Goal: Task Accomplishment & Management: Manage account settings

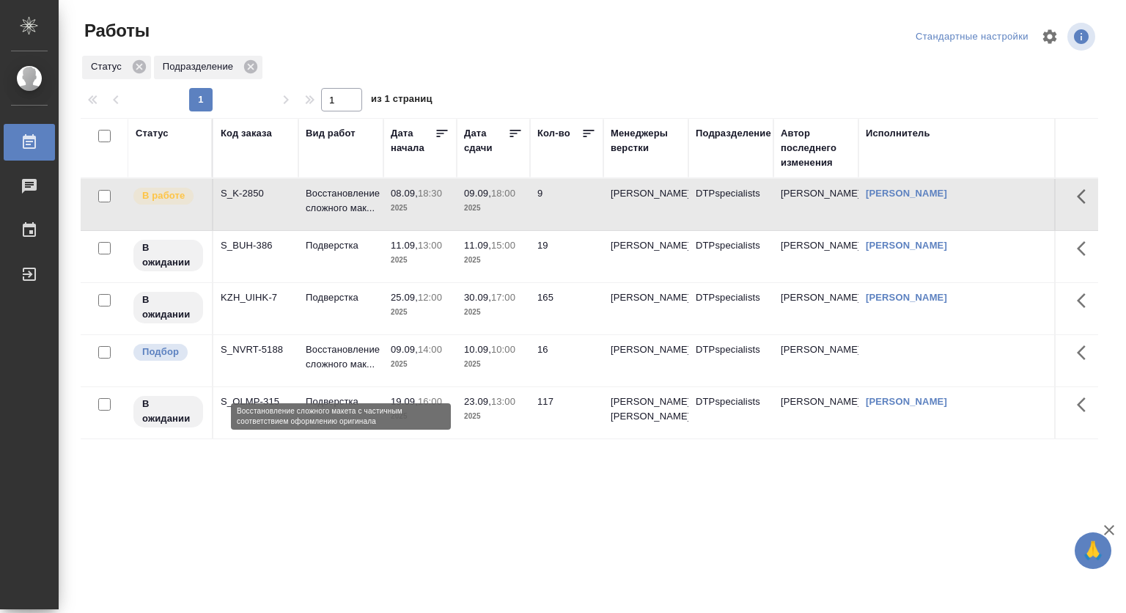
click at [329, 354] on p "Восстановление сложного мак..." at bounding box center [341, 356] width 70 height 29
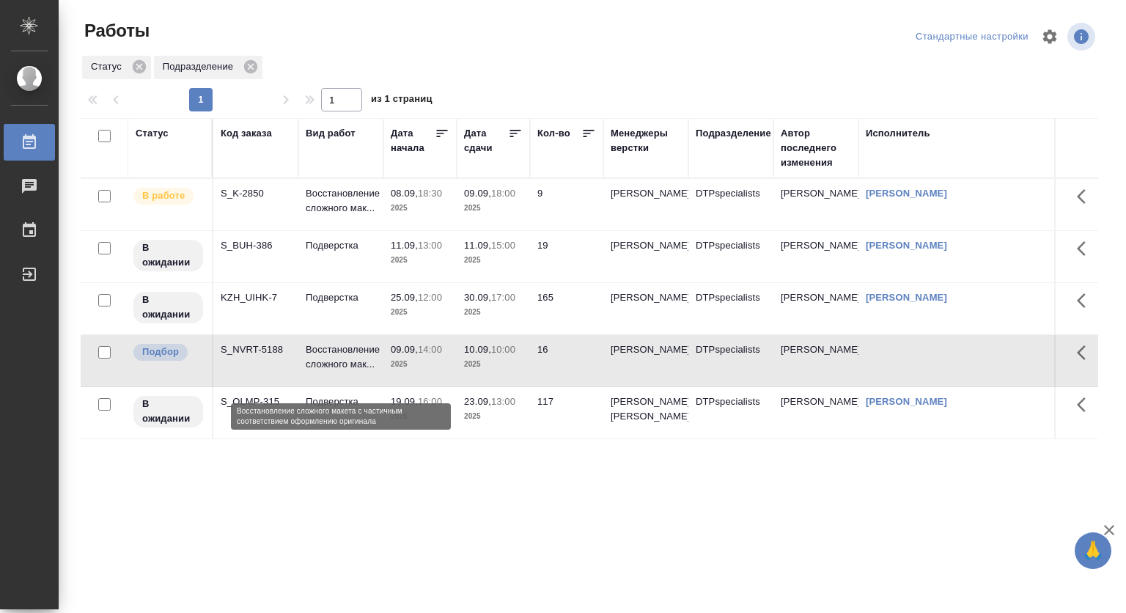
click at [329, 354] on p "Восстановление сложного мак..." at bounding box center [341, 356] width 70 height 29
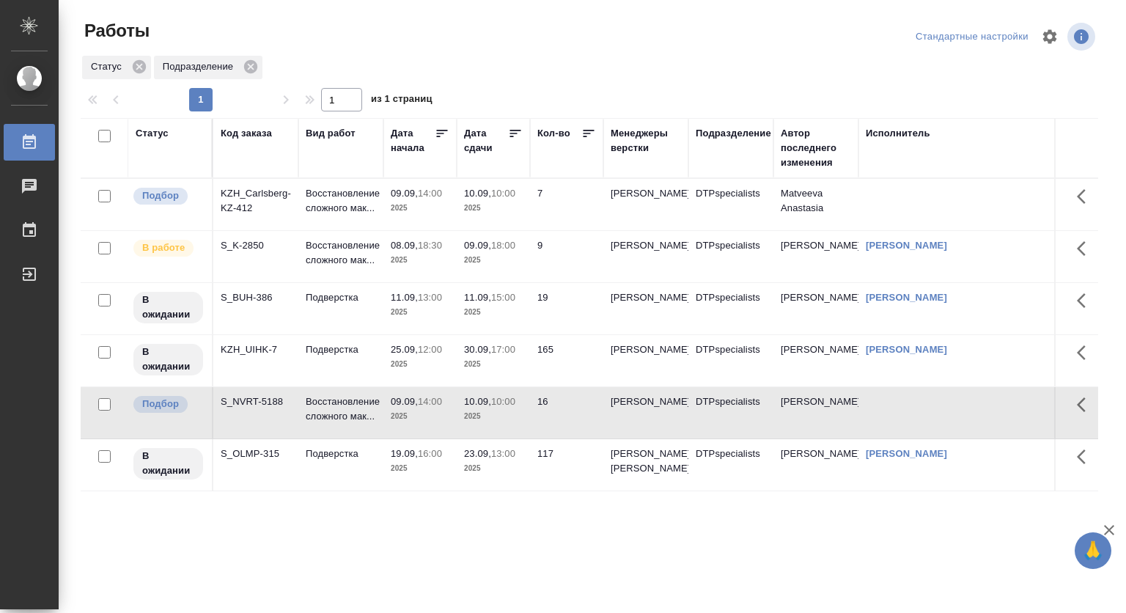
click at [403, 204] on p "2025" at bounding box center [420, 208] width 59 height 15
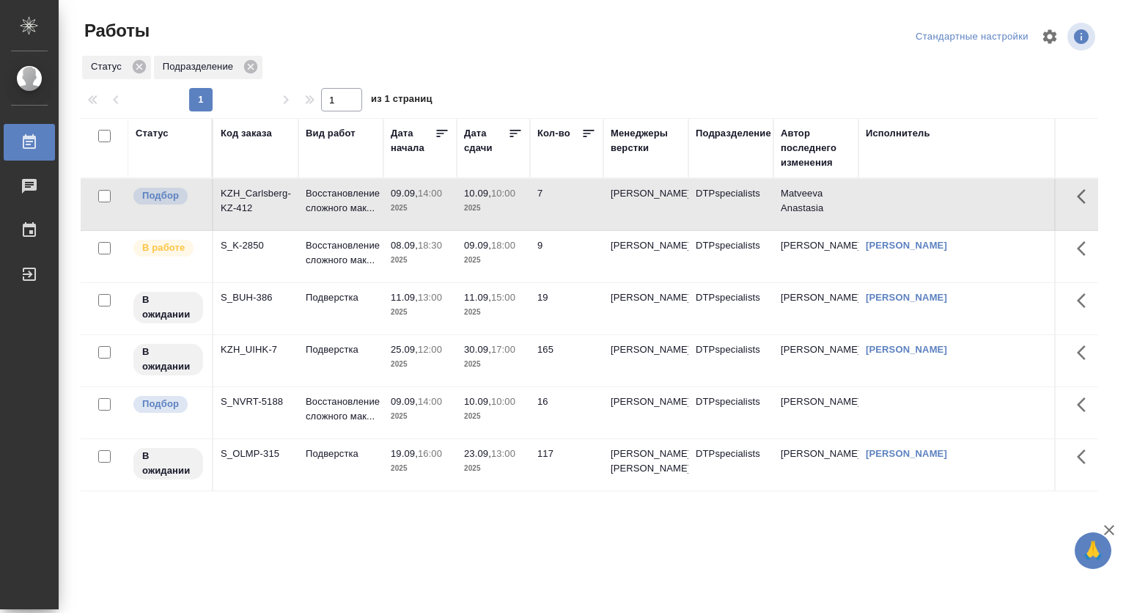
click at [407, 204] on p "2025" at bounding box center [420, 208] width 59 height 15
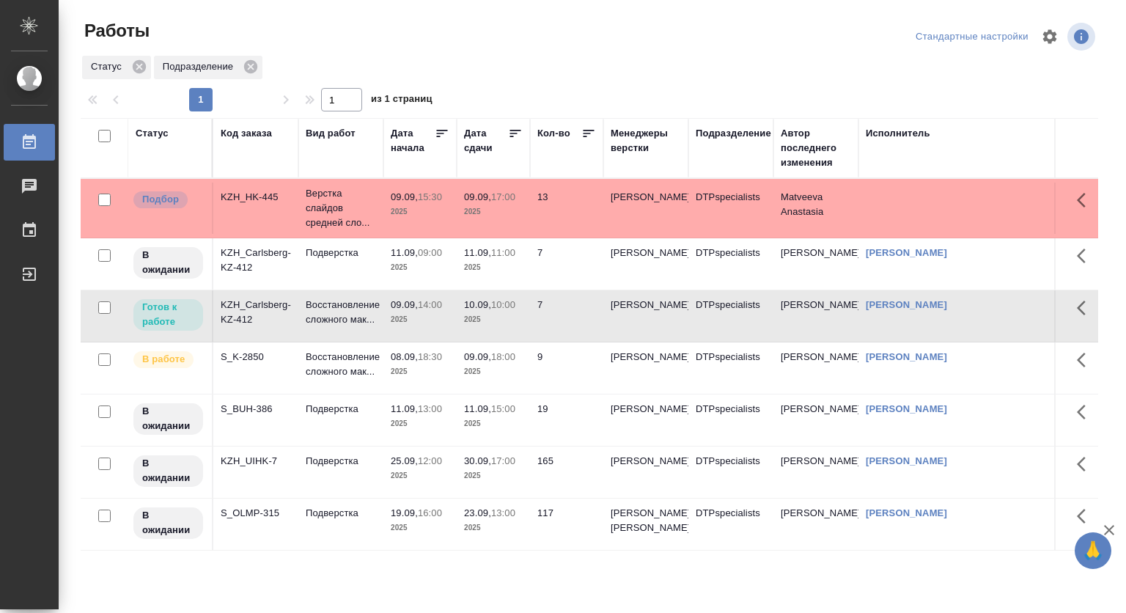
click at [477, 205] on p "2025" at bounding box center [493, 212] width 59 height 15
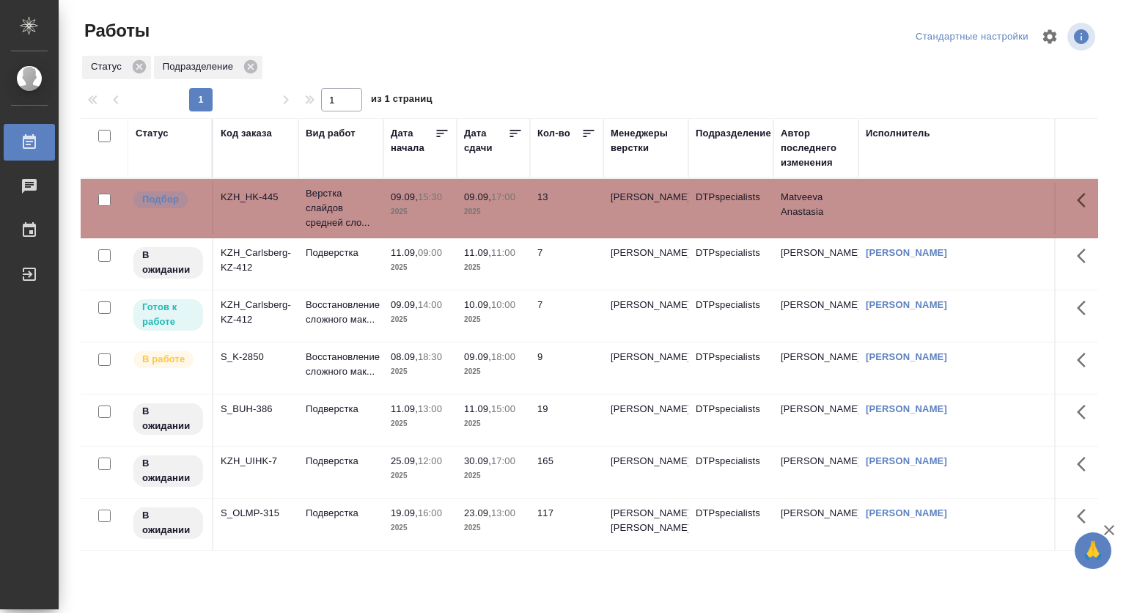
click at [477, 205] on p "2025" at bounding box center [493, 212] width 59 height 15
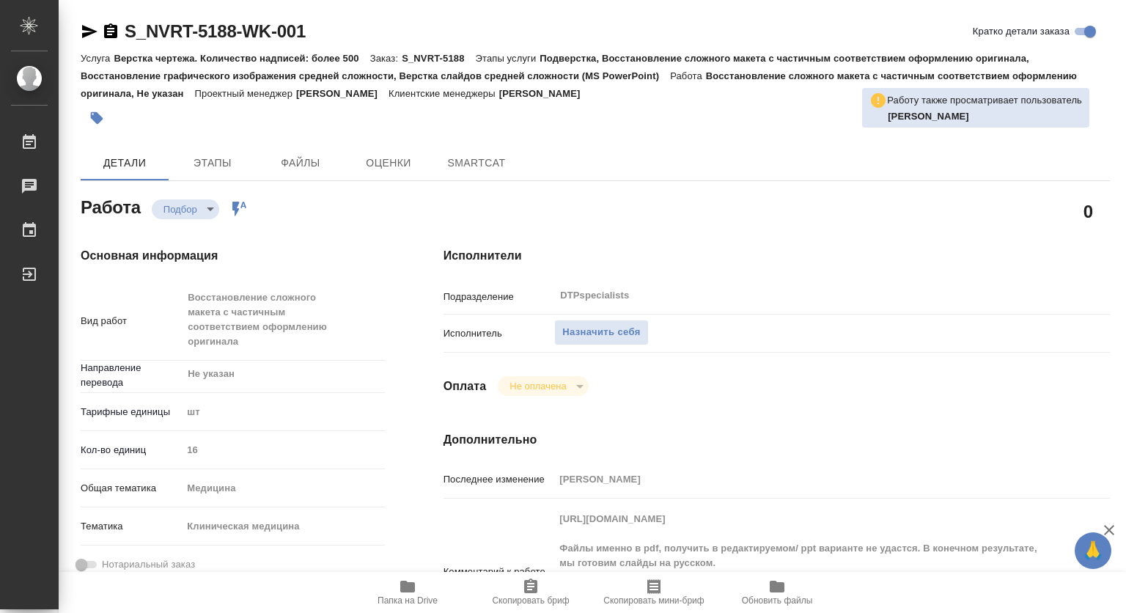
type textarea "x"
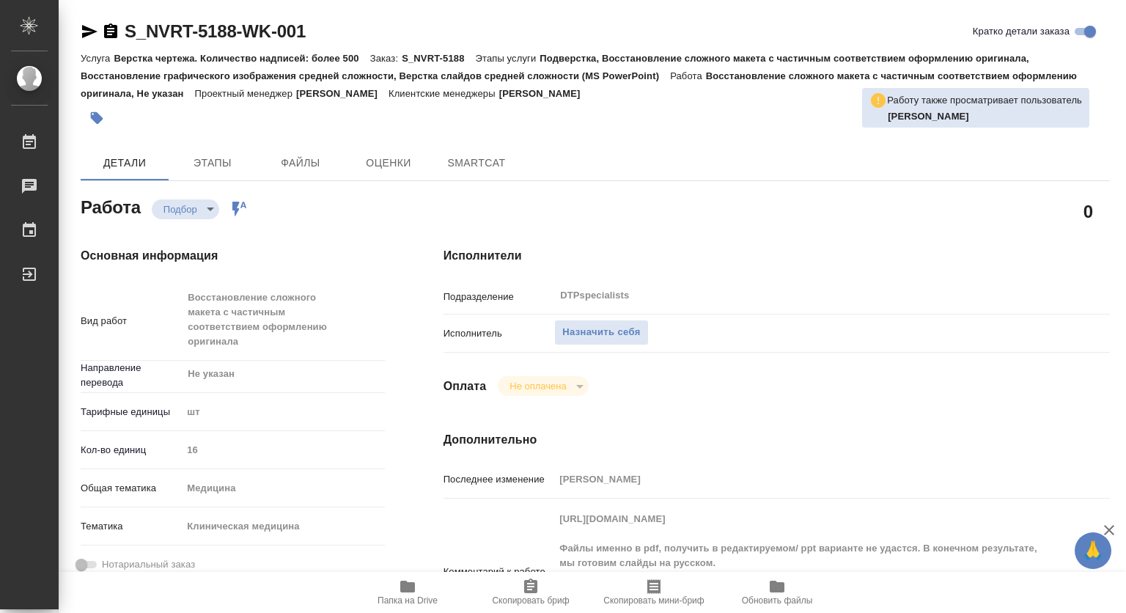
type textarea "x"
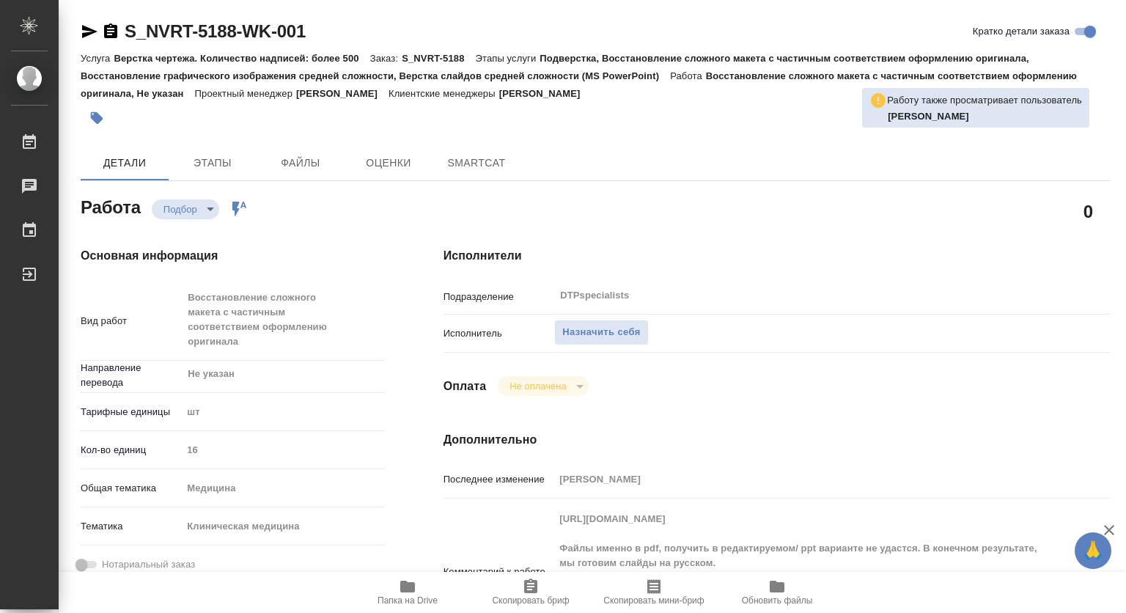
type textarea "x"
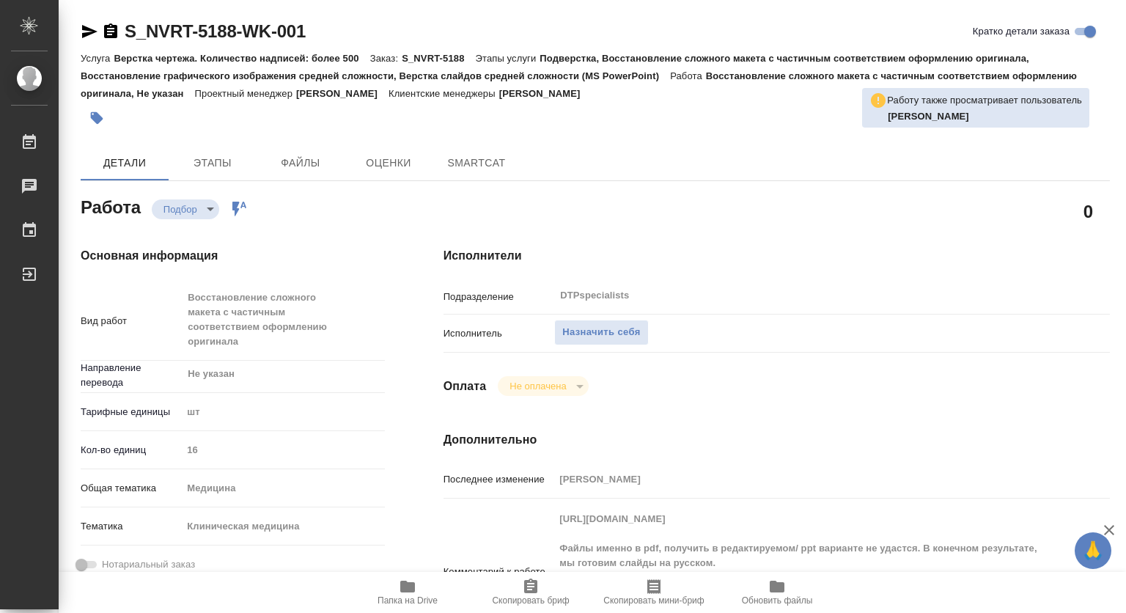
type textarea "x"
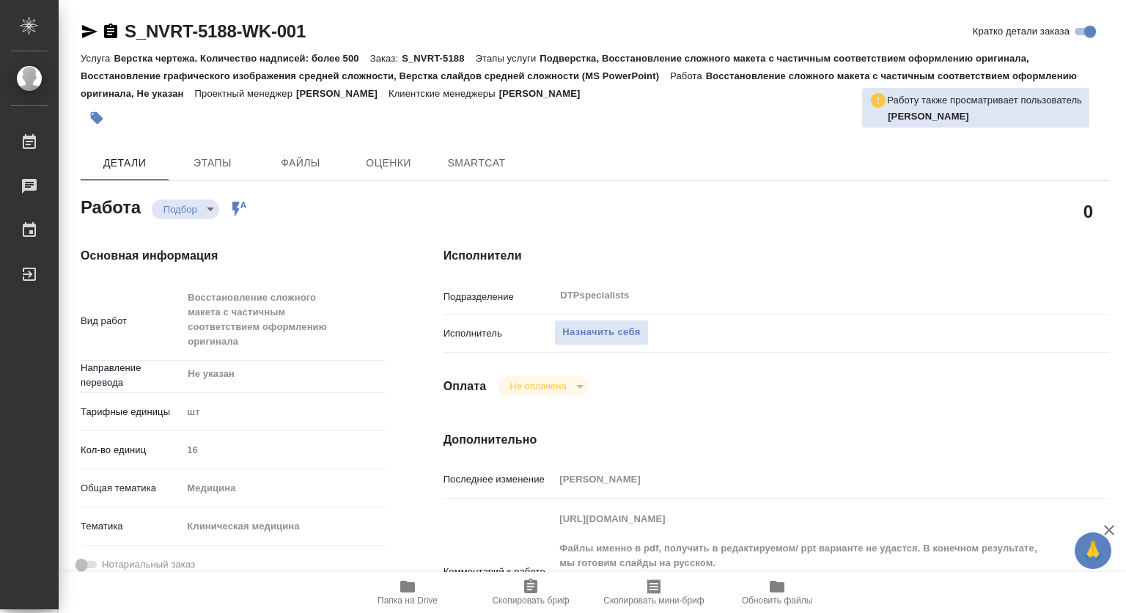
type textarea "x"
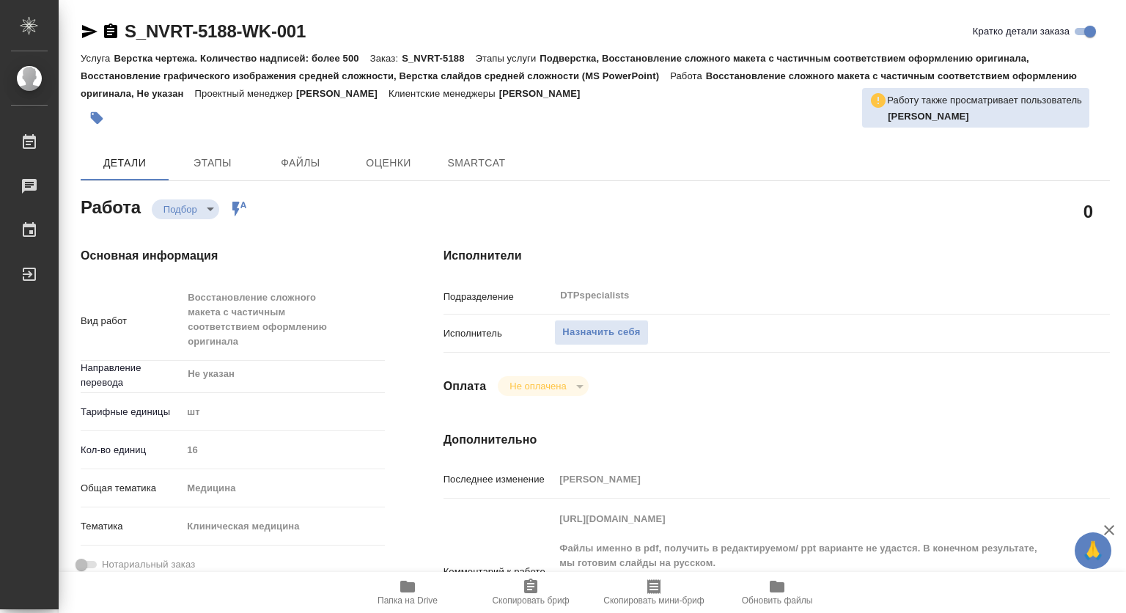
scroll to position [73, 0]
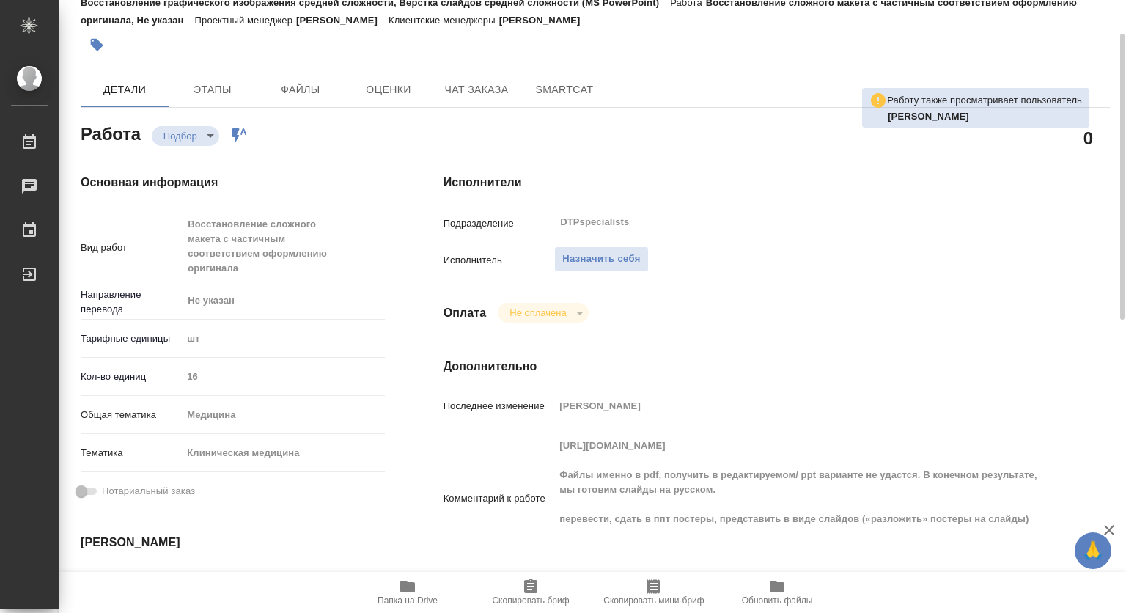
type textarea "x"
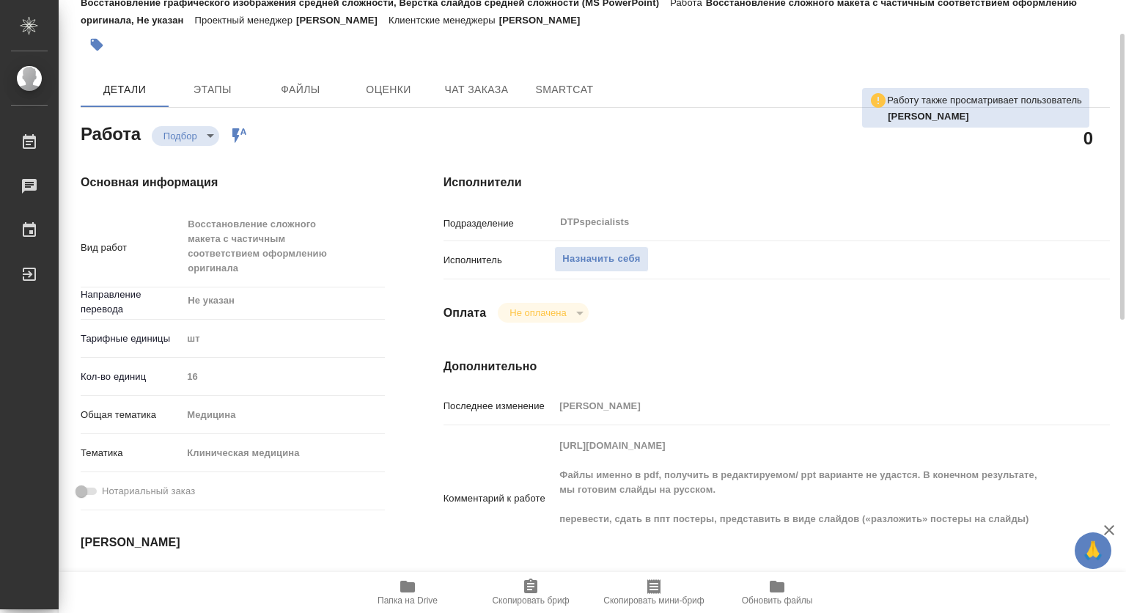
type textarea "x"
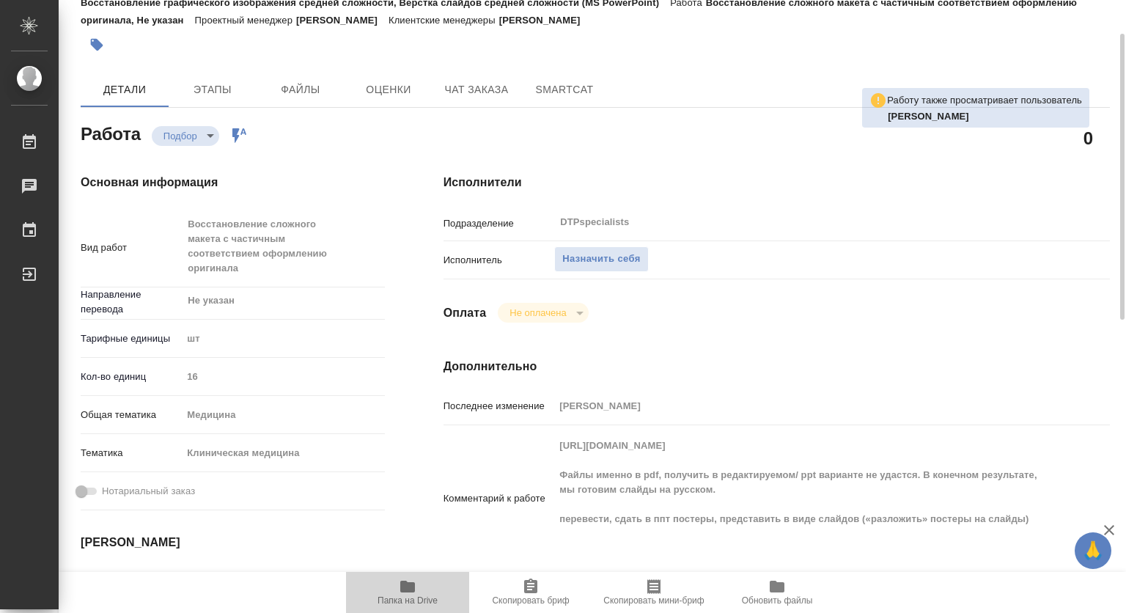
click at [422, 598] on span "Папка на Drive" at bounding box center [408, 600] width 60 height 10
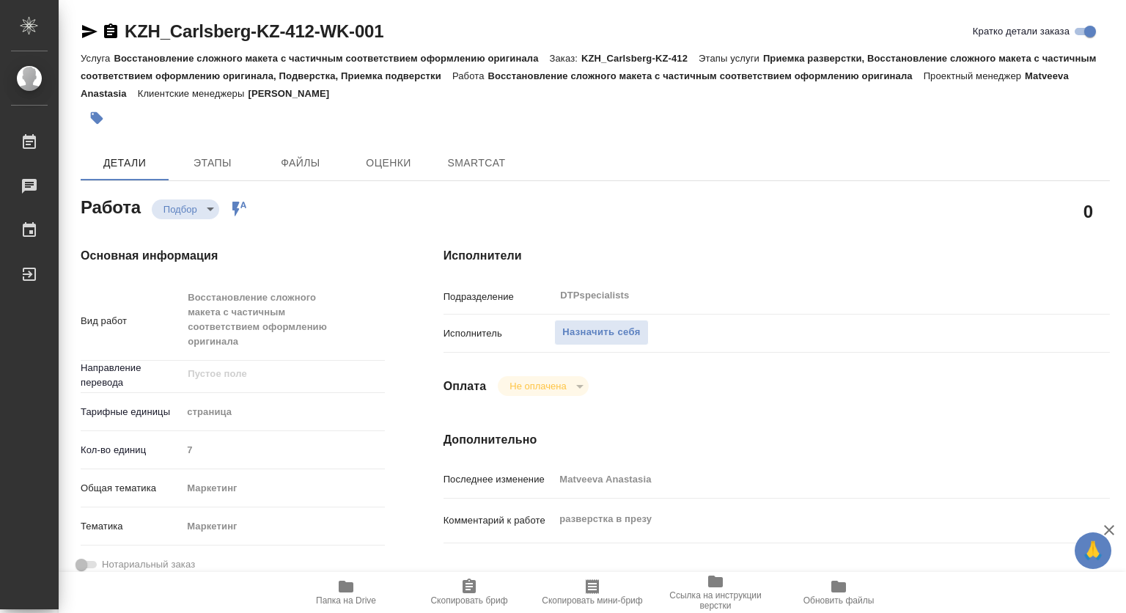
type textarea "x"
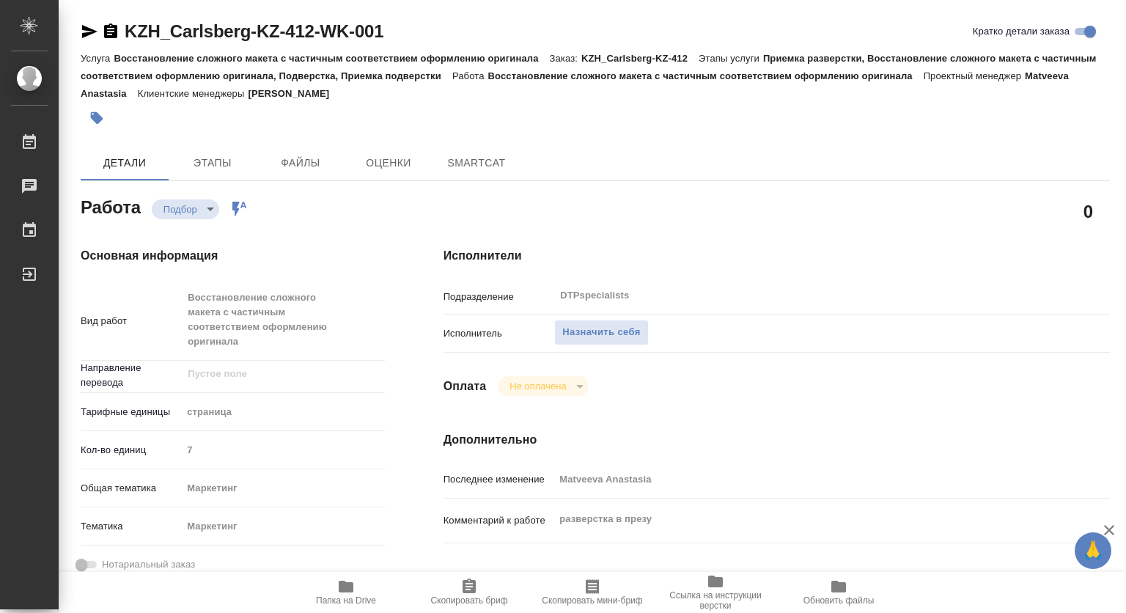
type textarea "x"
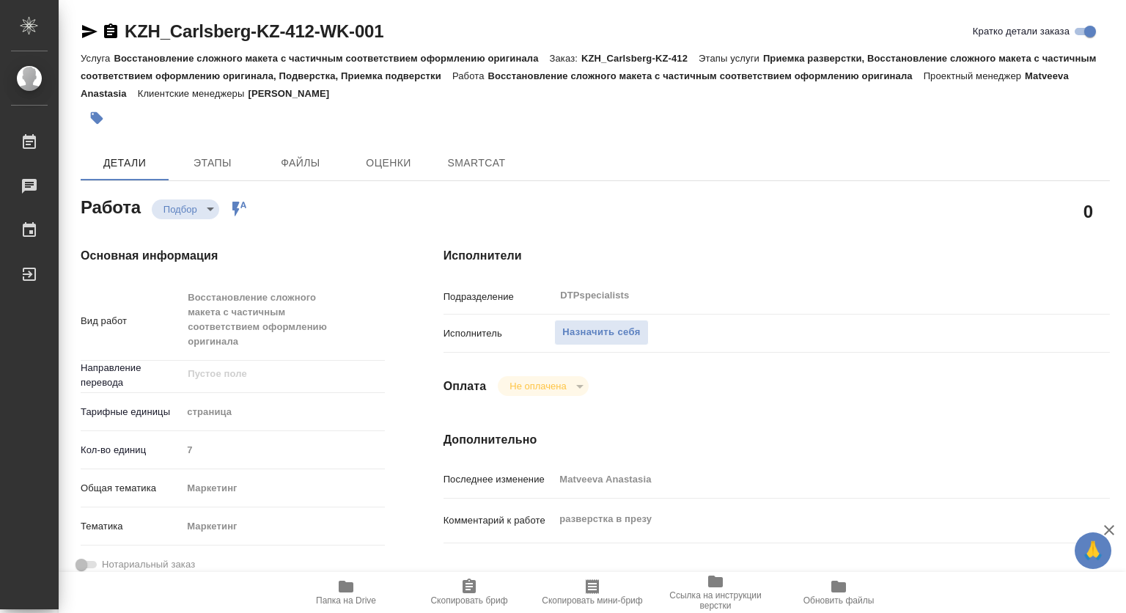
type textarea "x"
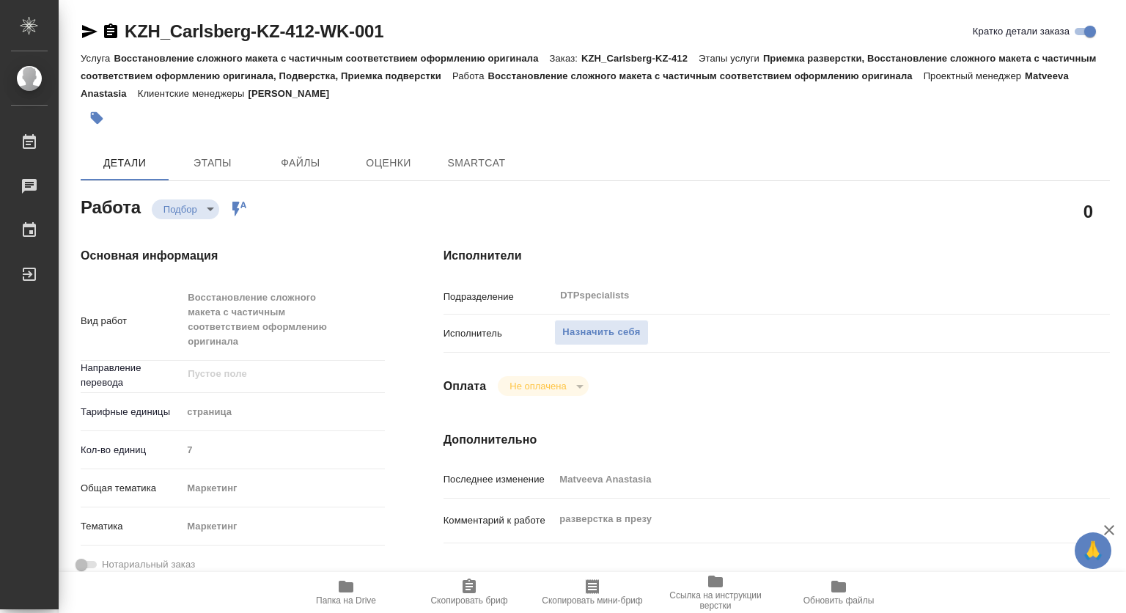
type textarea "x"
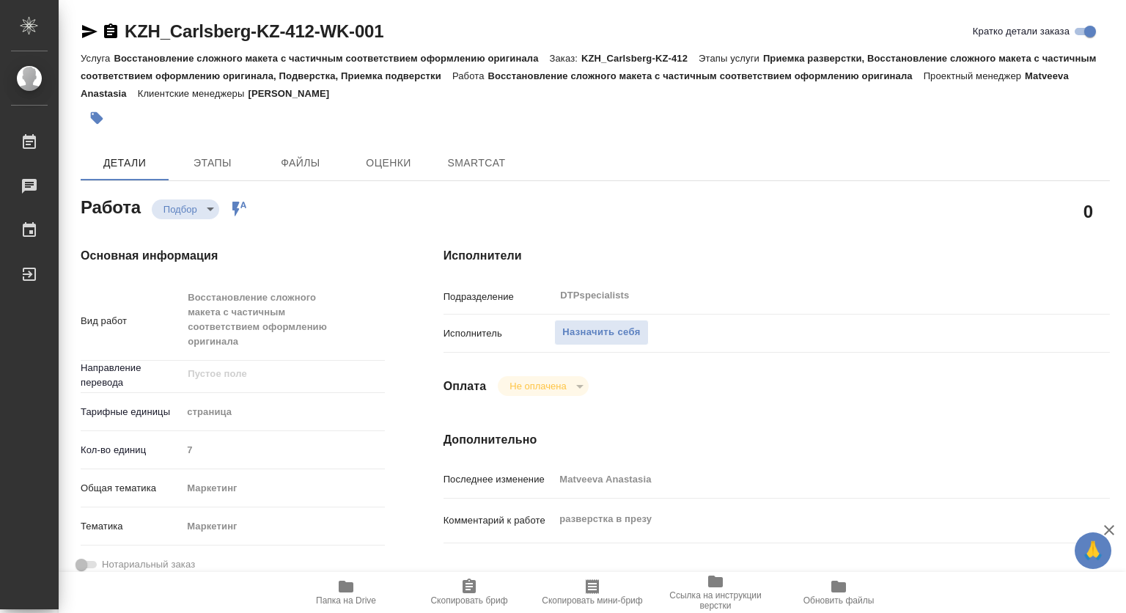
type textarea "x"
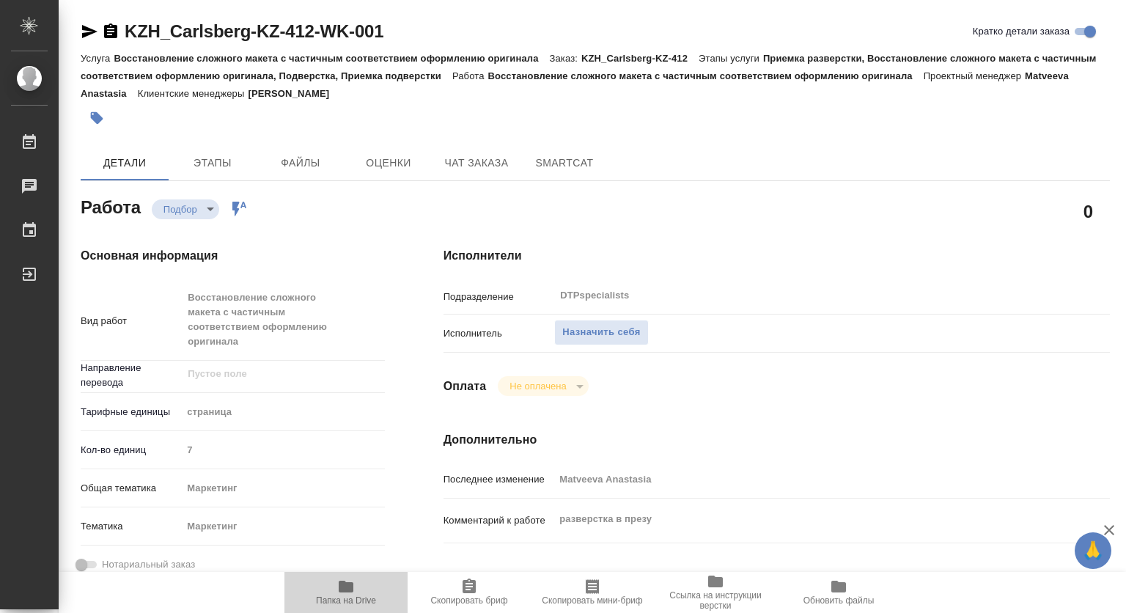
click at [345, 595] on span "Папка на Drive" at bounding box center [346, 600] width 60 height 10
type textarea "x"
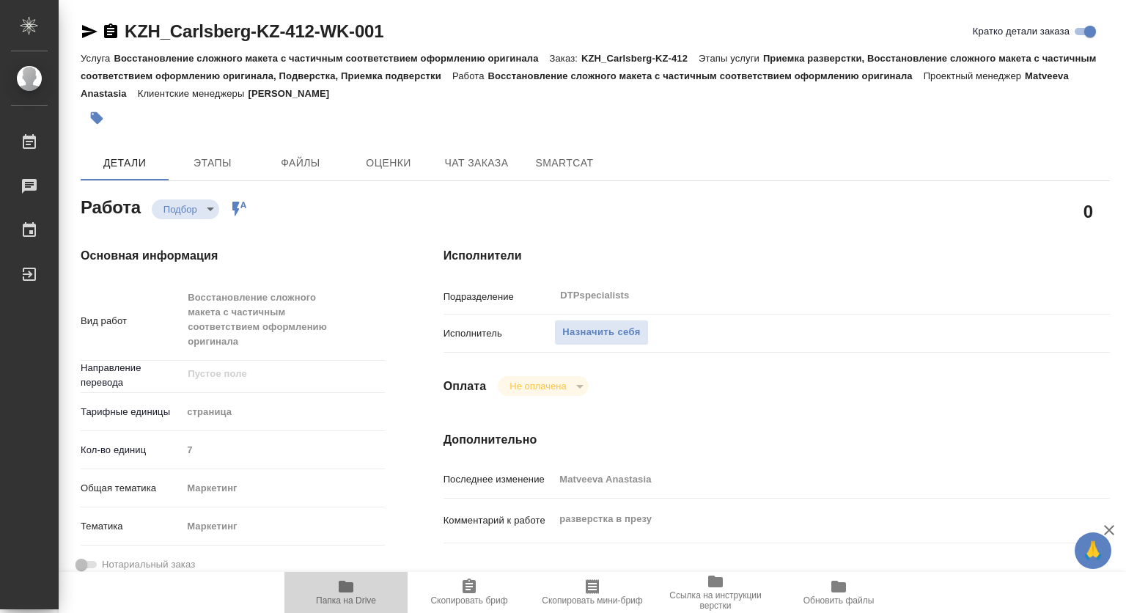
type textarea "x"
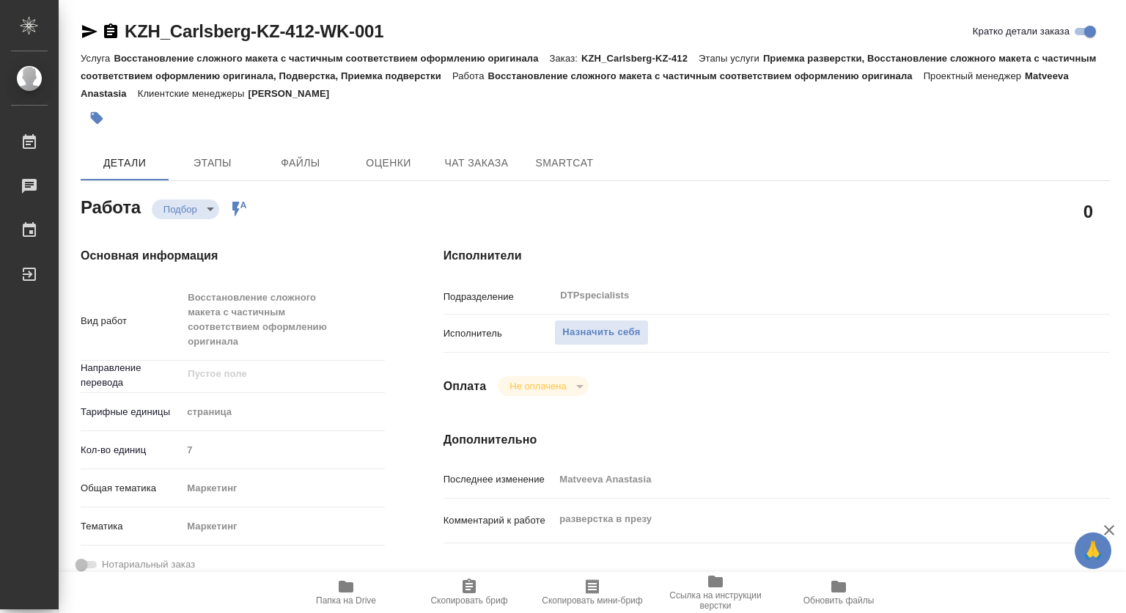
type textarea "x"
click at [610, 339] on span "Назначить себя" at bounding box center [601, 332] width 78 height 17
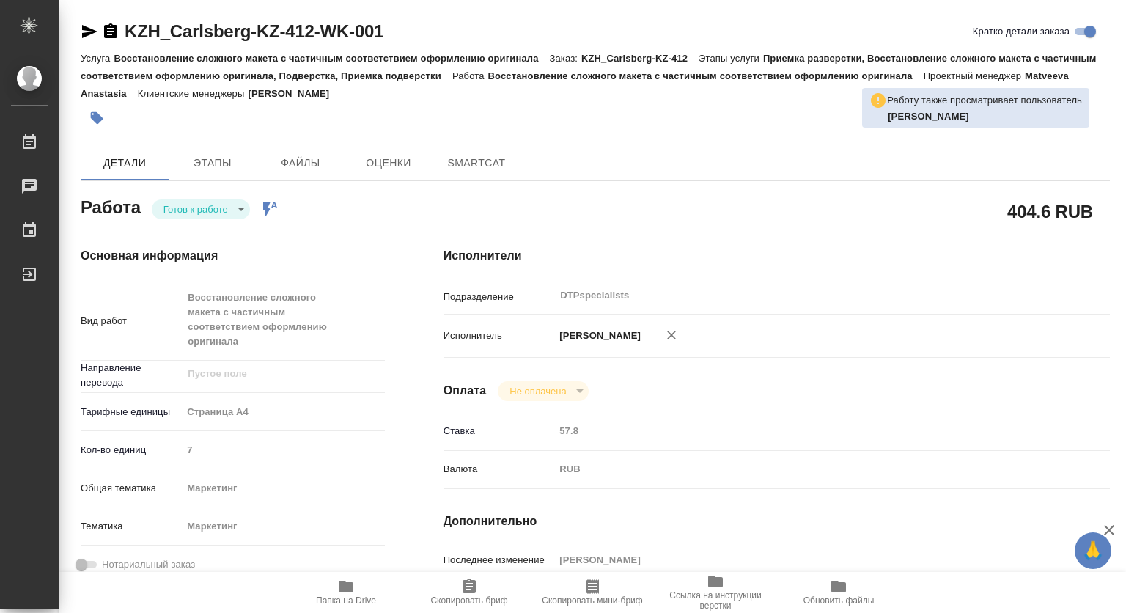
type textarea "x"
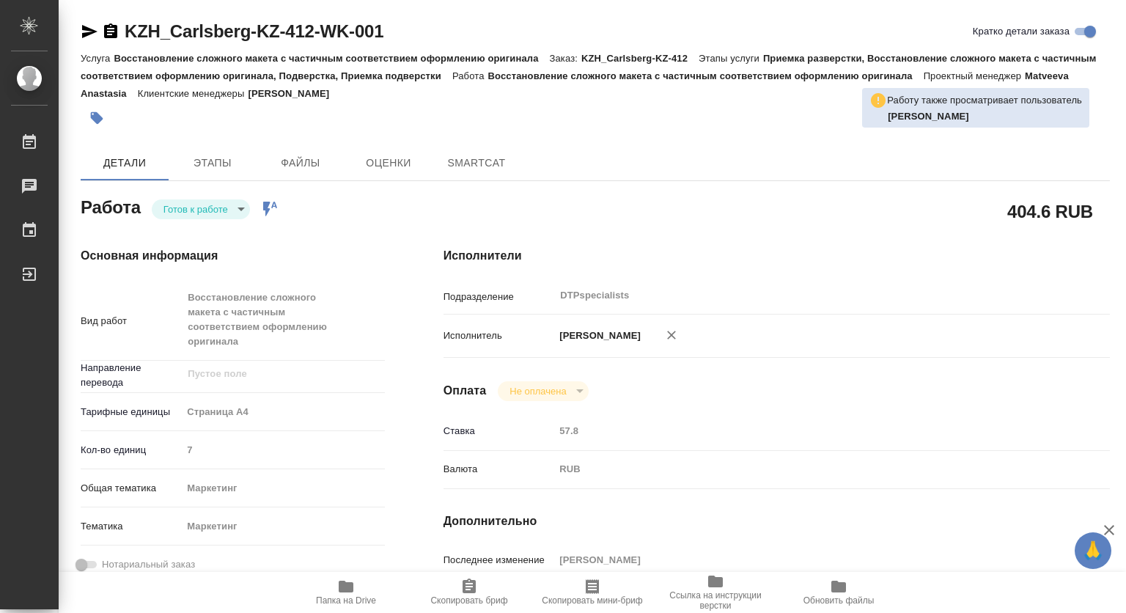
type textarea "x"
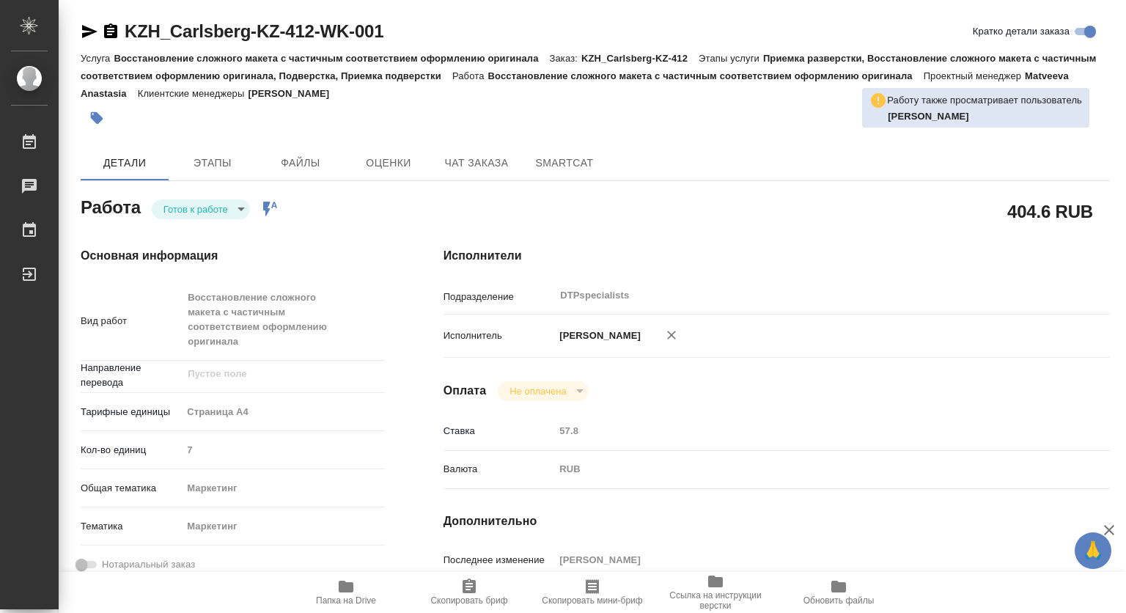
type textarea "x"
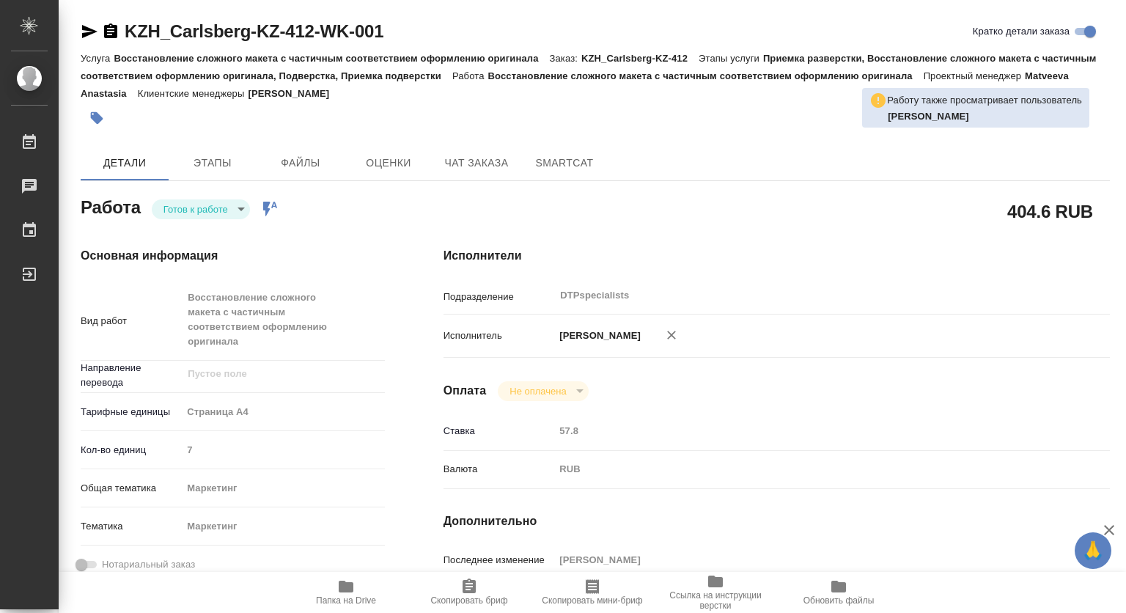
type textarea "x"
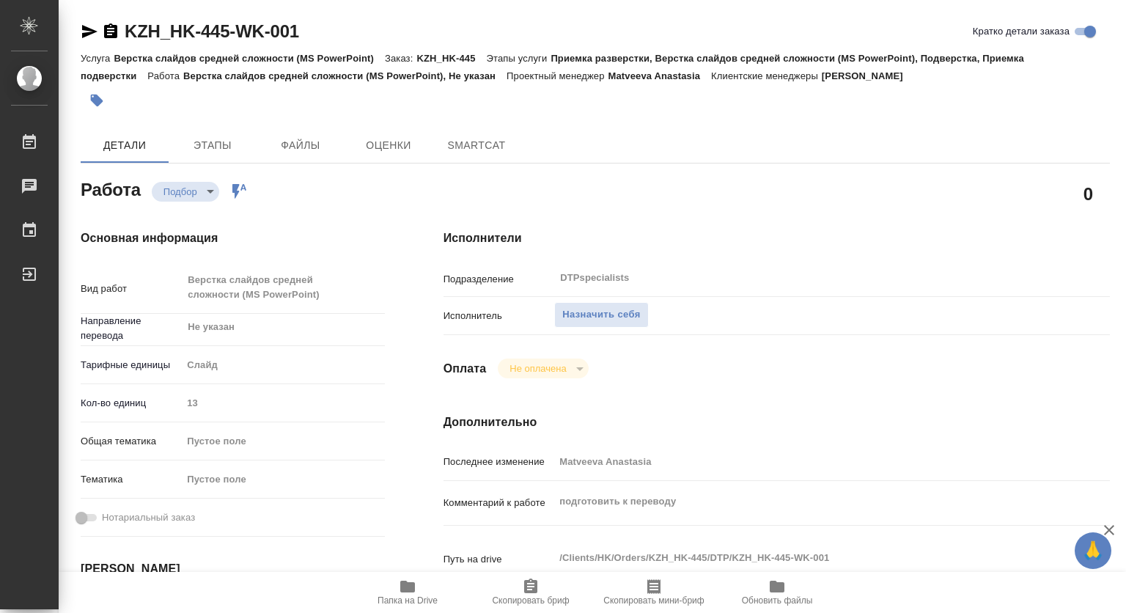
type textarea "x"
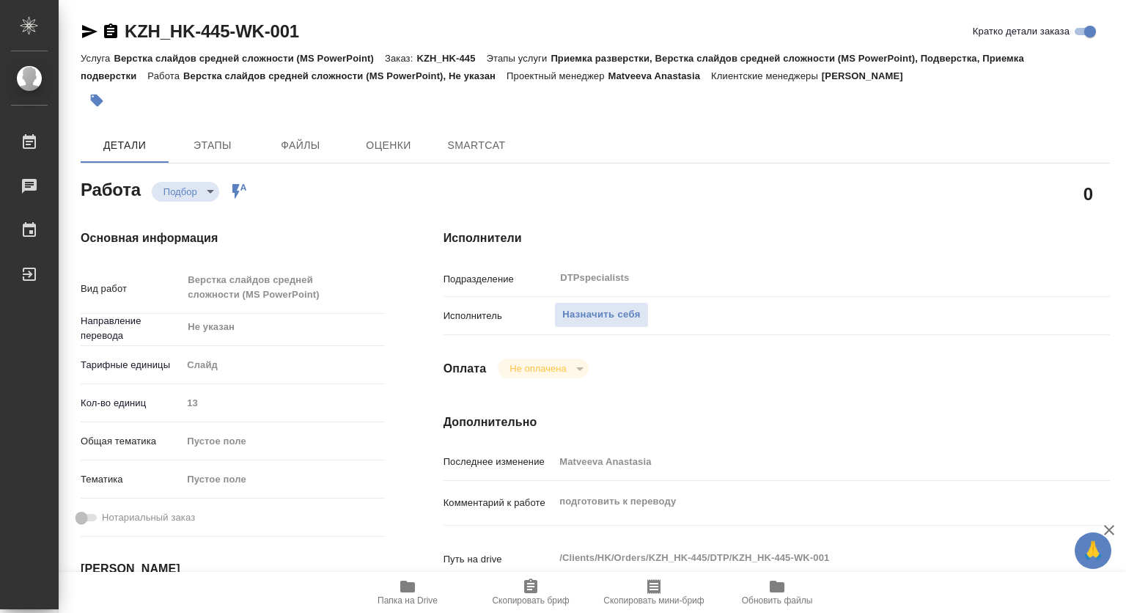
type textarea "x"
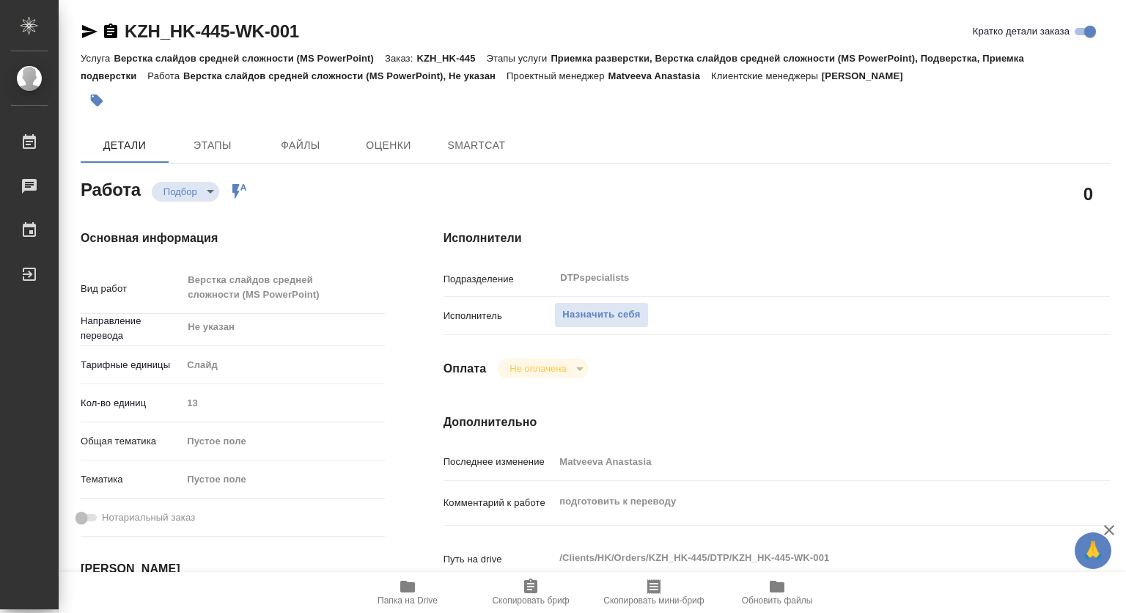
type textarea "x"
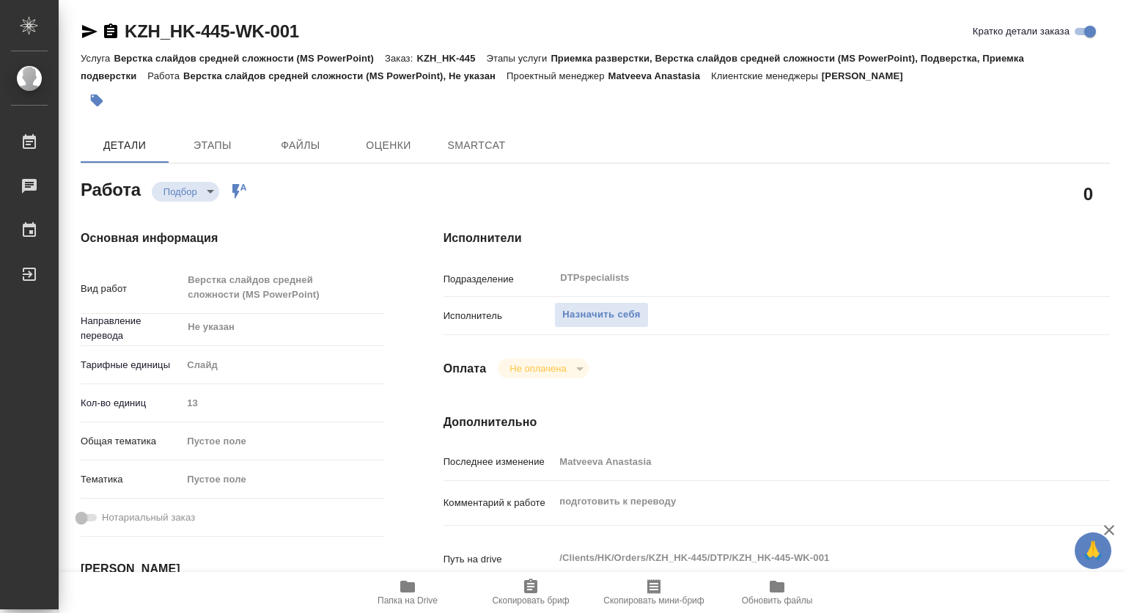
type textarea "x"
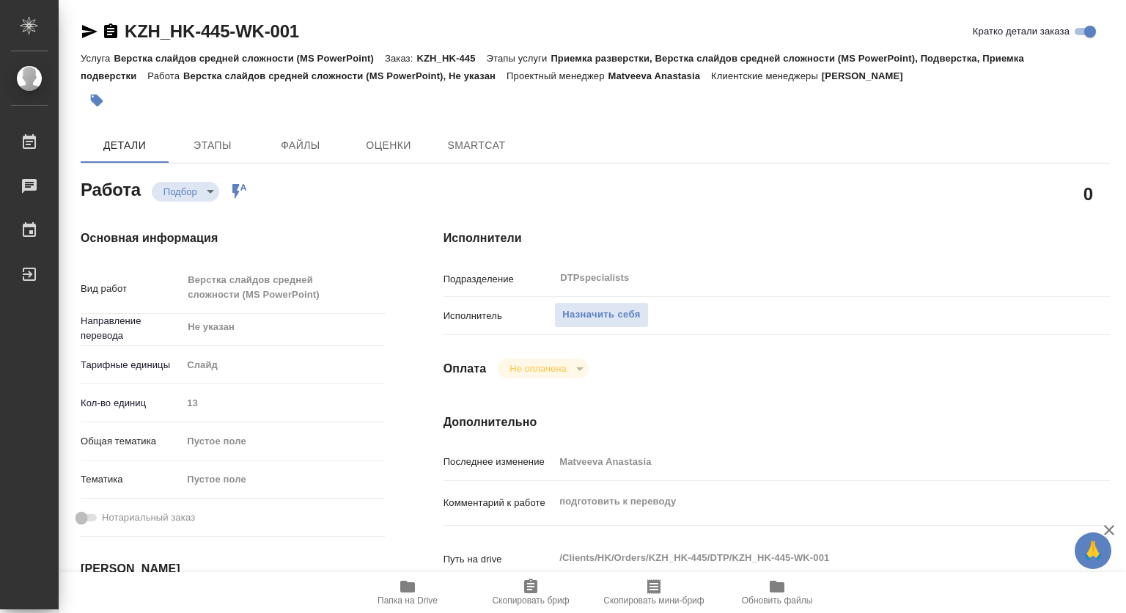
type textarea "x"
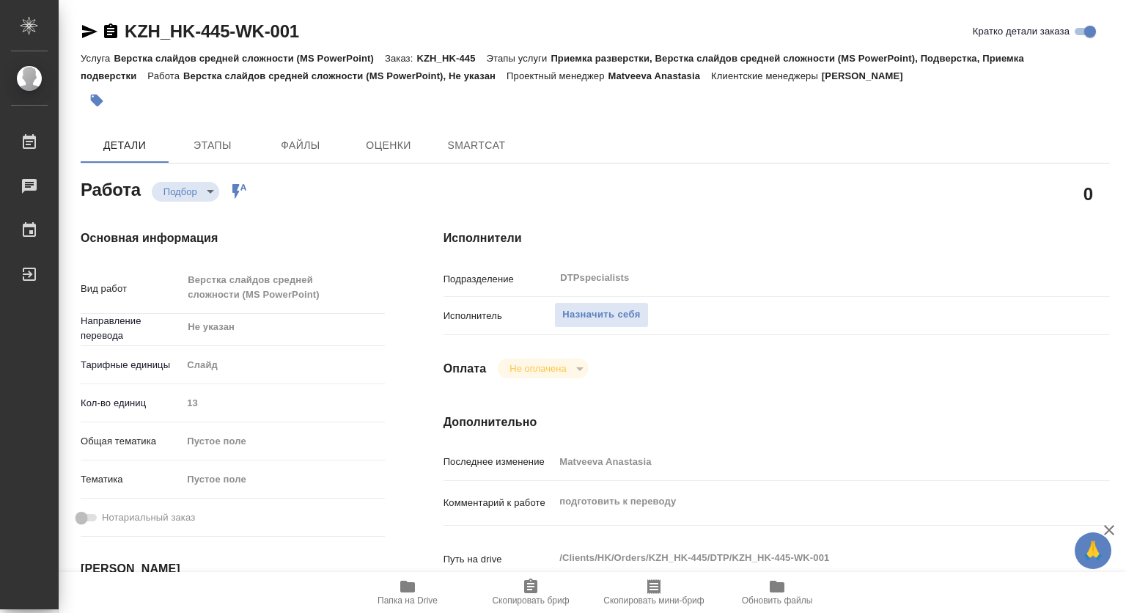
type textarea "x"
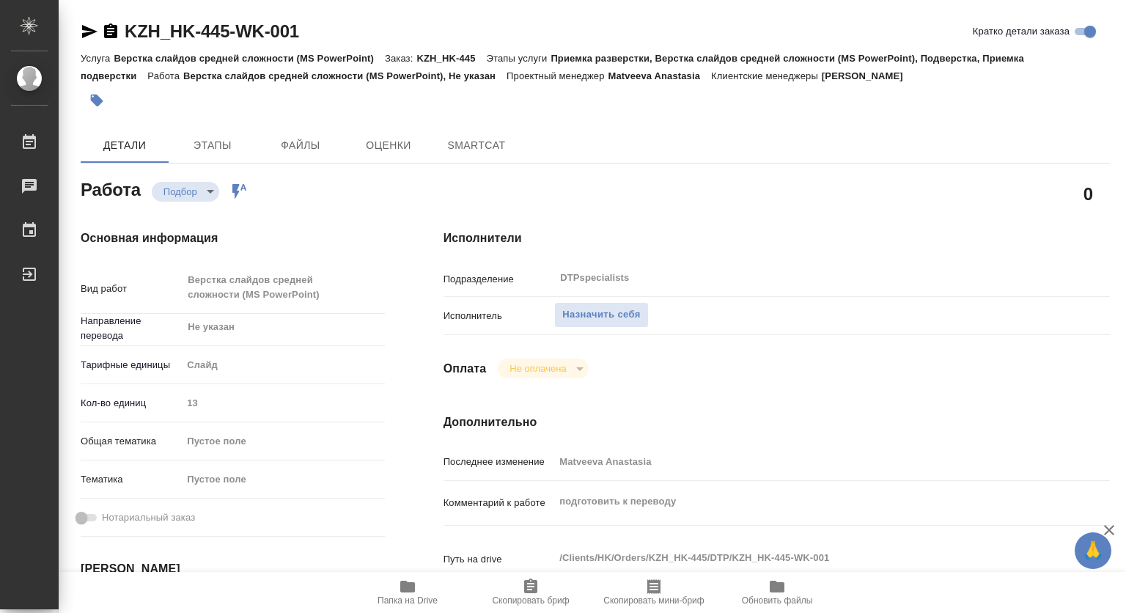
scroll to position [220, 0]
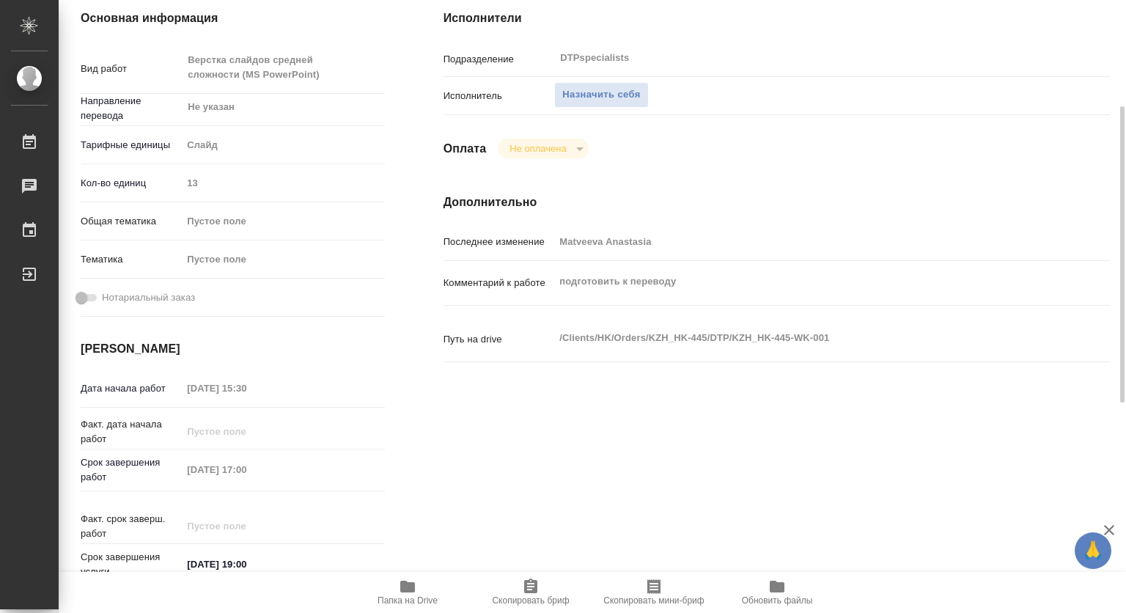
click at [405, 587] on icon "button" at bounding box center [407, 587] width 15 height 12
type textarea "x"
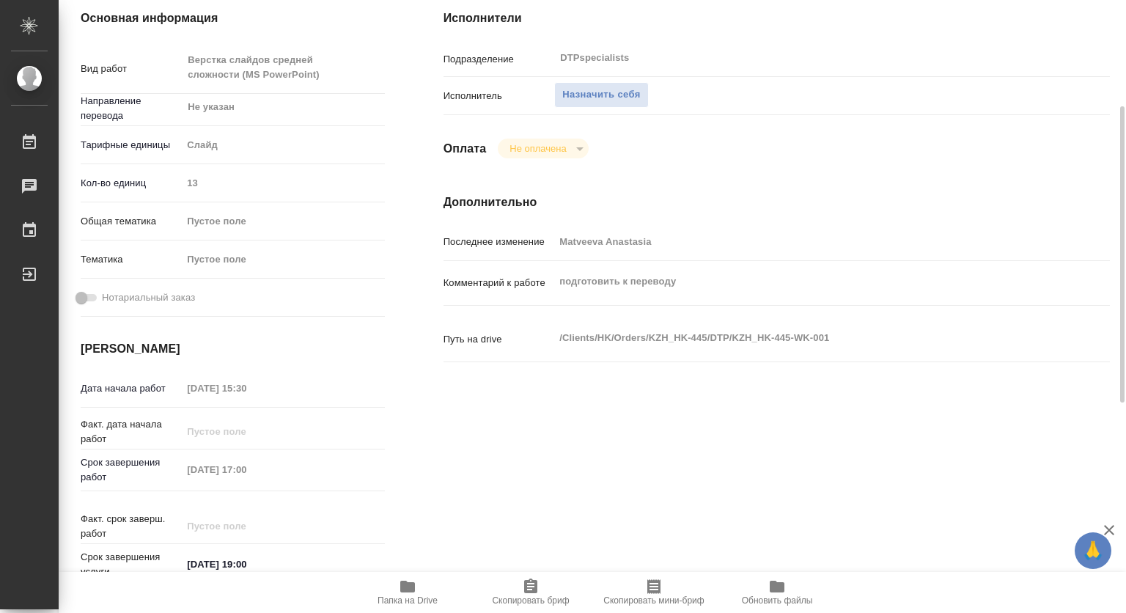
type textarea "x"
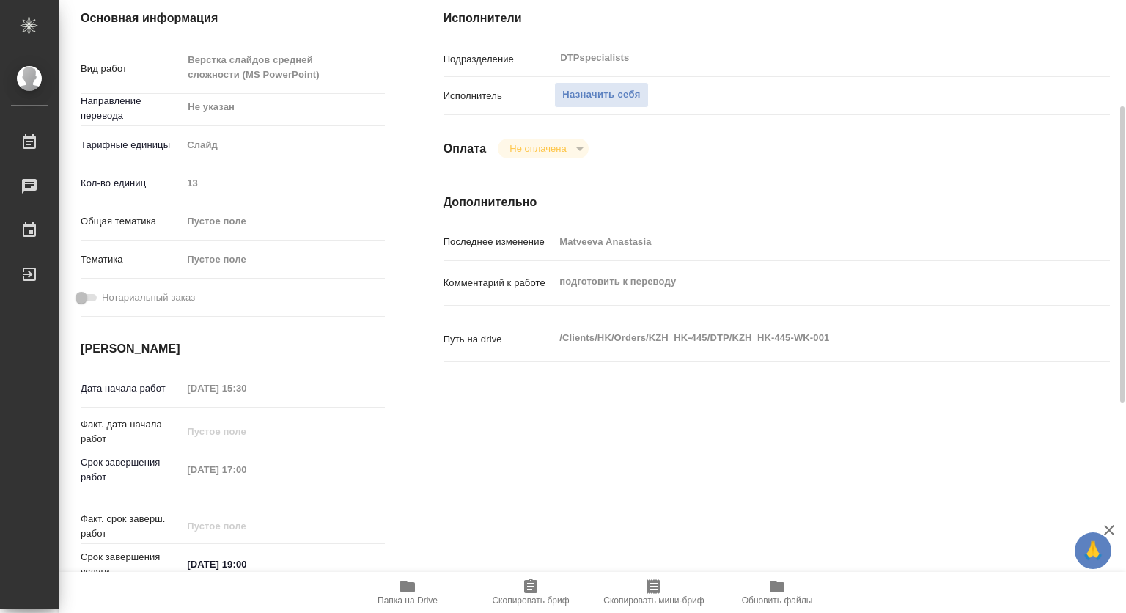
type textarea "x"
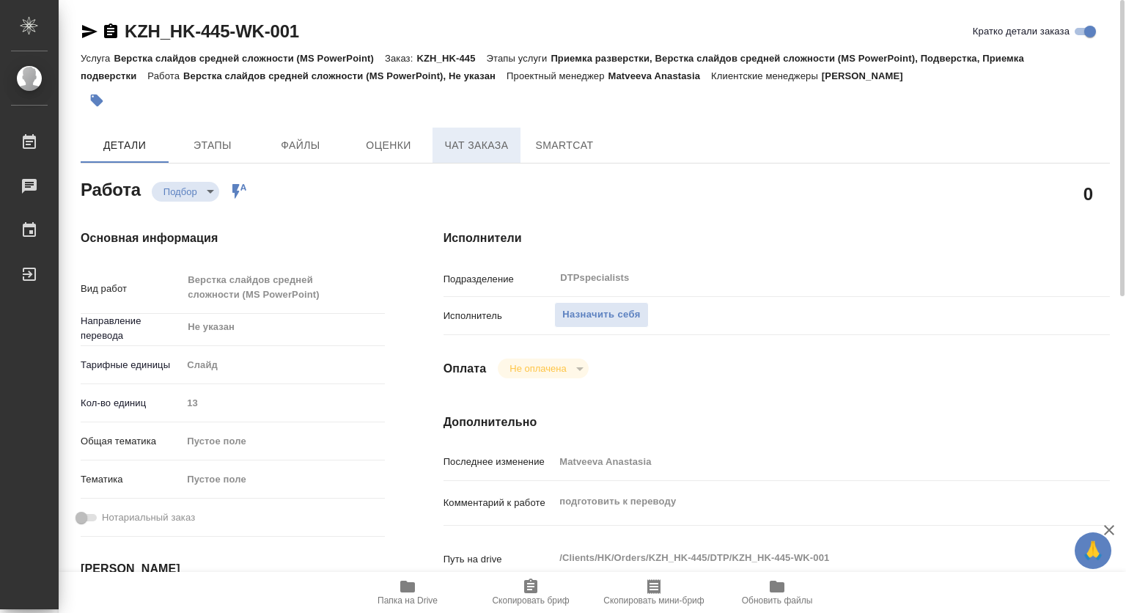
click at [466, 147] on span "Чат заказа" at bounding box center [476, 145] width 70 height 18
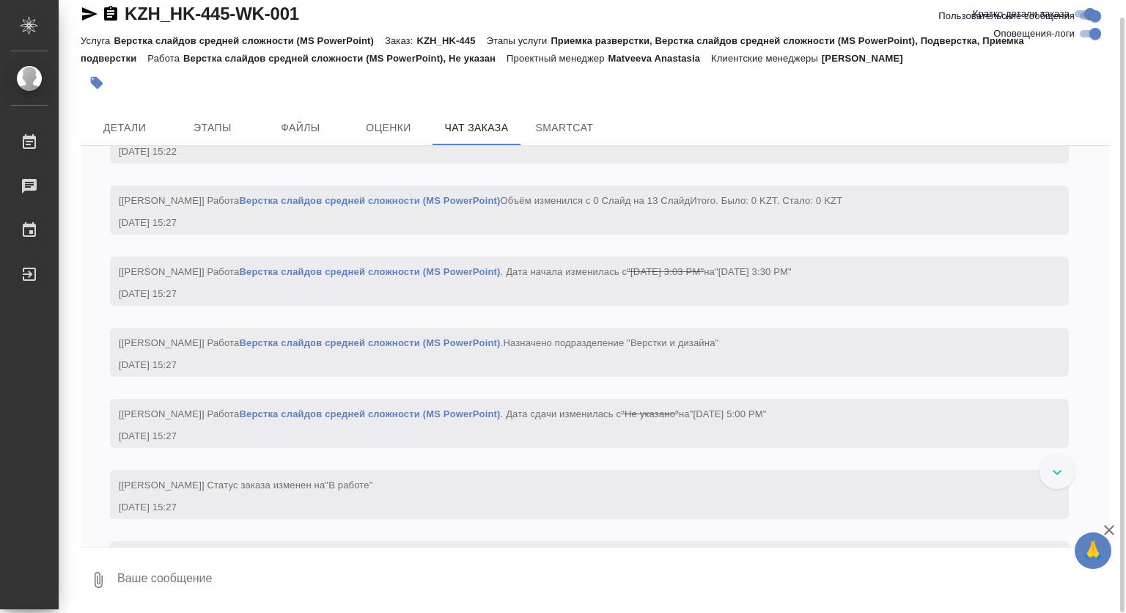
scroll to position [835, 0]
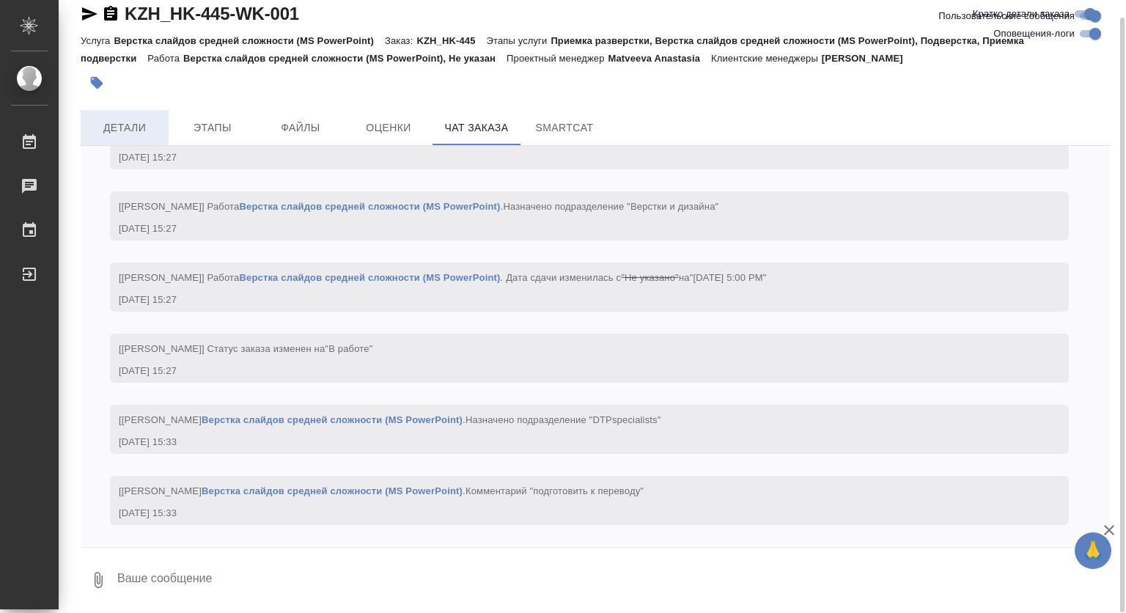
click at [153, 129] on span "Детали" at bounding box center [124, 128] width 70 height 18
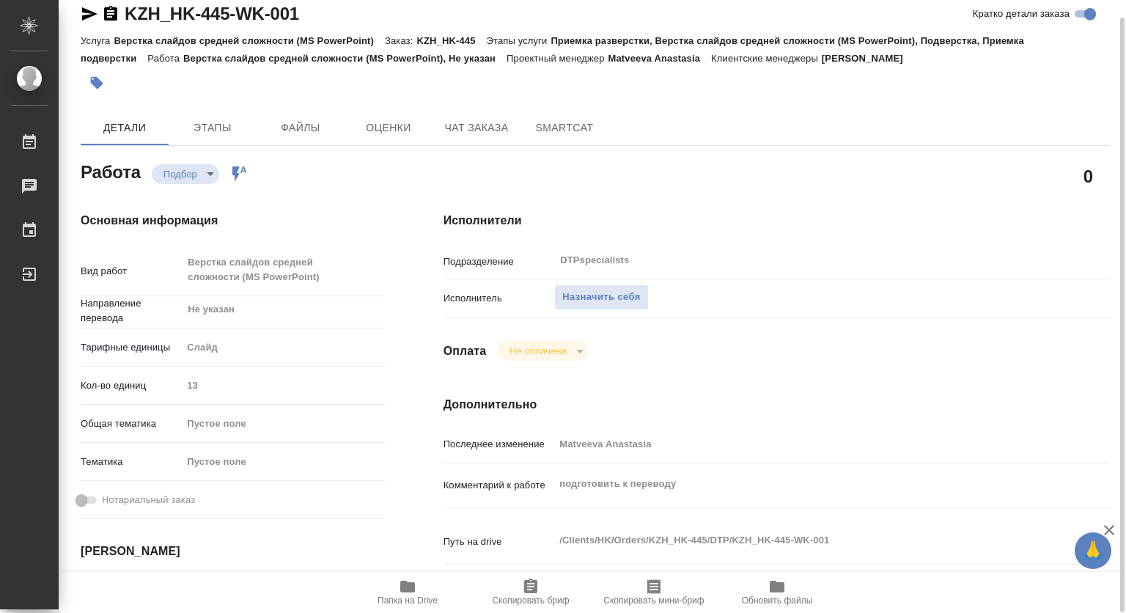
type textarea "x"
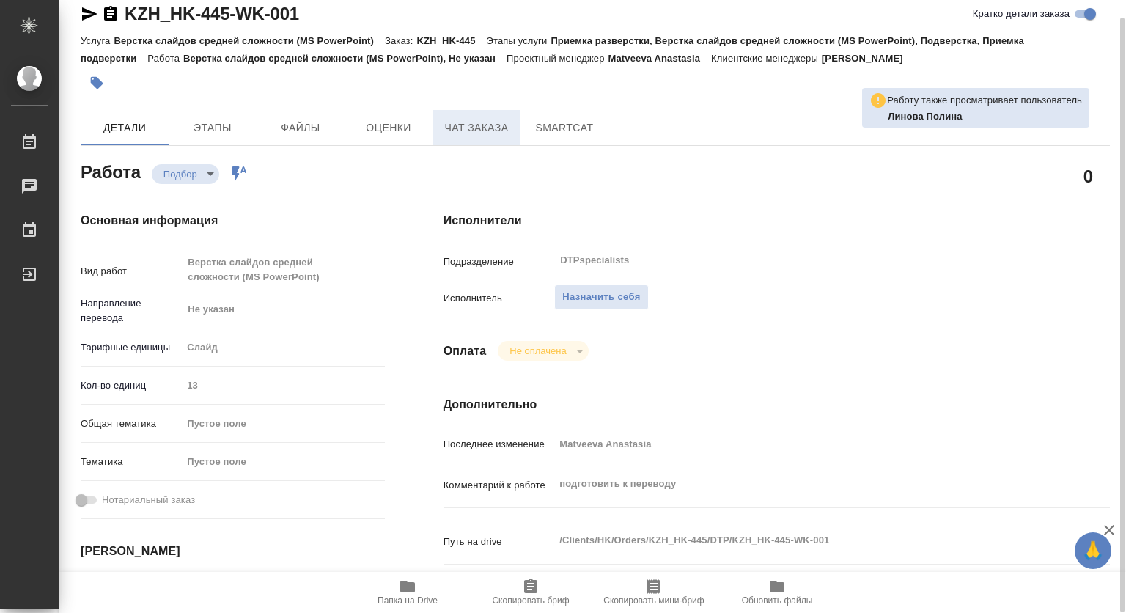
click at [461, 119] on span "Чат заказа" at bounding box center [476, 128] width 70 height 18
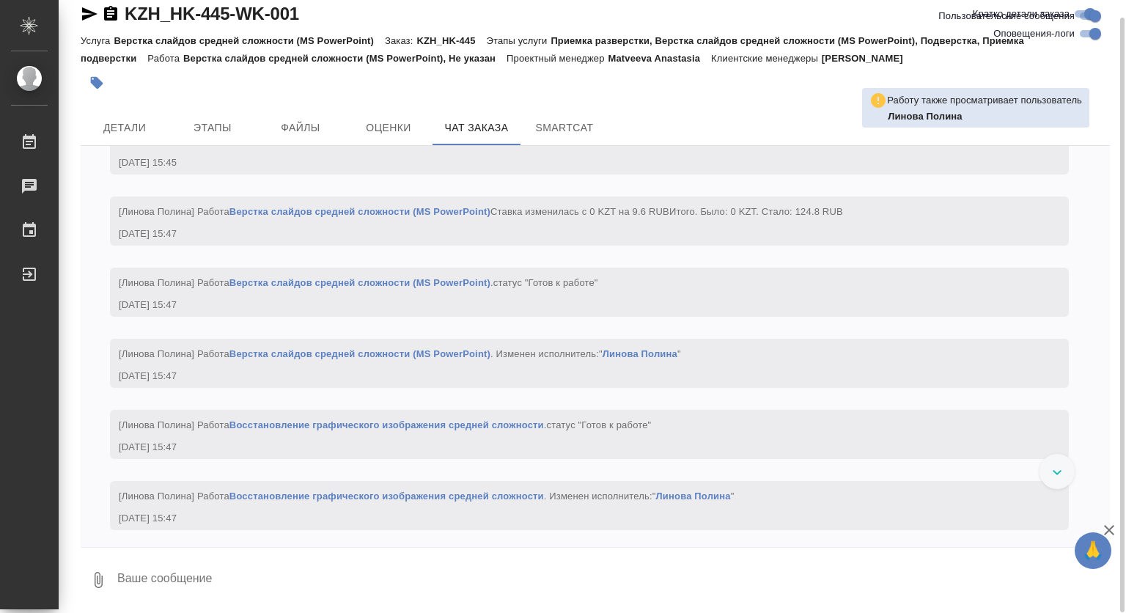
scroll to position [2547, 0]
